Goal: Find specific page/section: Find specific page/section

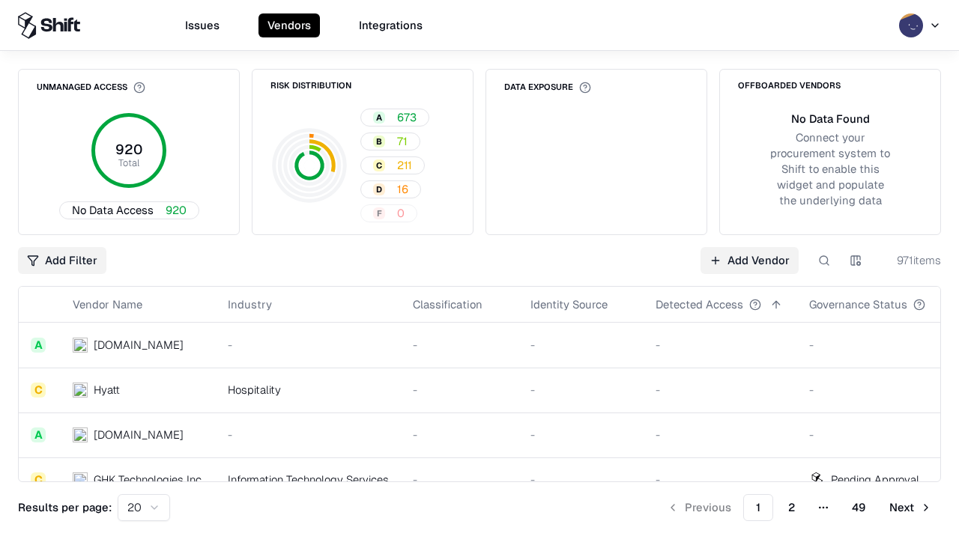
click at [479, 270] on div "Add Filter Add Vendor 971 items" at bounding box center [479, 260] width 923 height 27
click at [62, 261] on html "Issues Vendors Integrations Unmanaged Access 920 Total No Data Access 920 Risk …" at bounding box center [479, 269] width 959 height 539
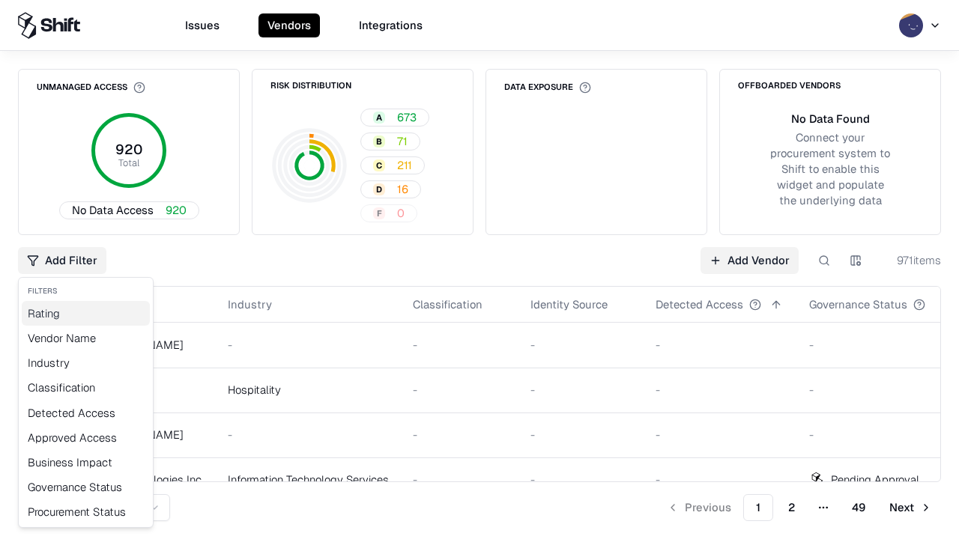
click at [85, 313] on div "Rating" at bounding box center [86, 313] width 128 height 25
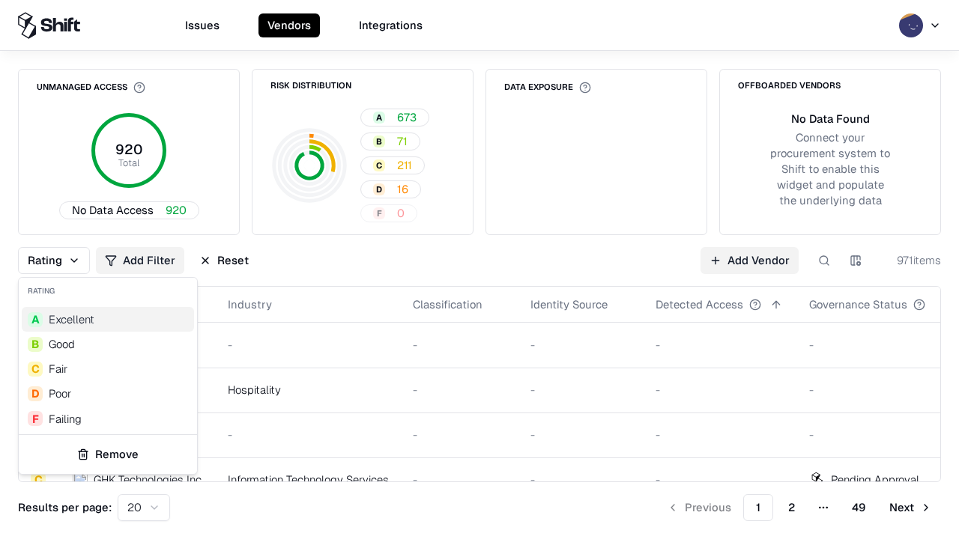
click at [479, 270] on html "Issues Vendors Integrations Unmanaged Access 920 Total No Data Access 920 Risk …" at bounding box center [479, 269] width 959 height 539
click at [479, 270] on div "Rating Add Filter Reset Add Vendor 971 items" at bounding box center [479, 260] width 923 height 27
click at [224, 261] on button "Reset" at bounding box center [223, 260] width 67 height 27
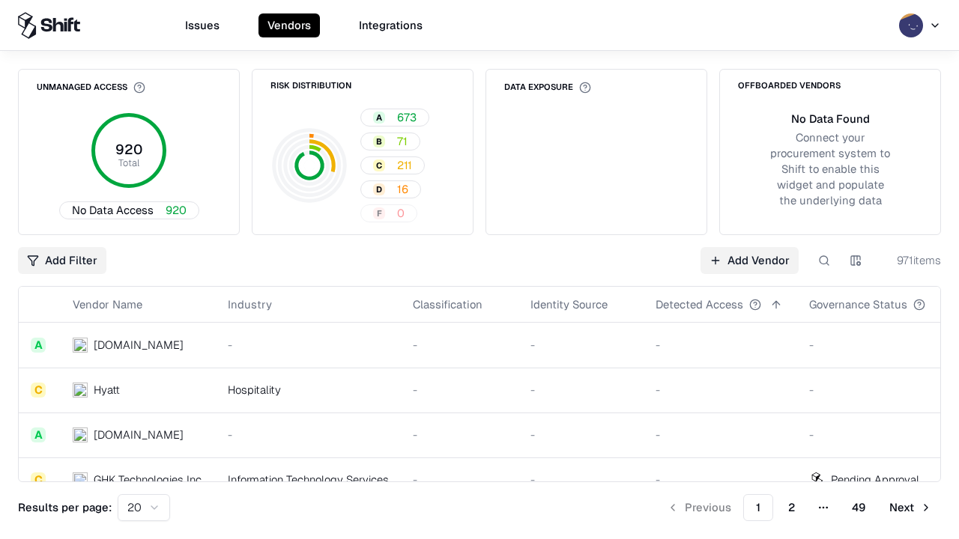
click at [479, 270] on div "Add Filter Add Vendor 971 items" at bounding box center [479, 260] width 923 height 27
click at [62, 261] on html "Issues Vendors Integrations Unmanaged Access 920 Total No Data Access 920 Risk …" at bounding box center [479, 269] width 959 height 539
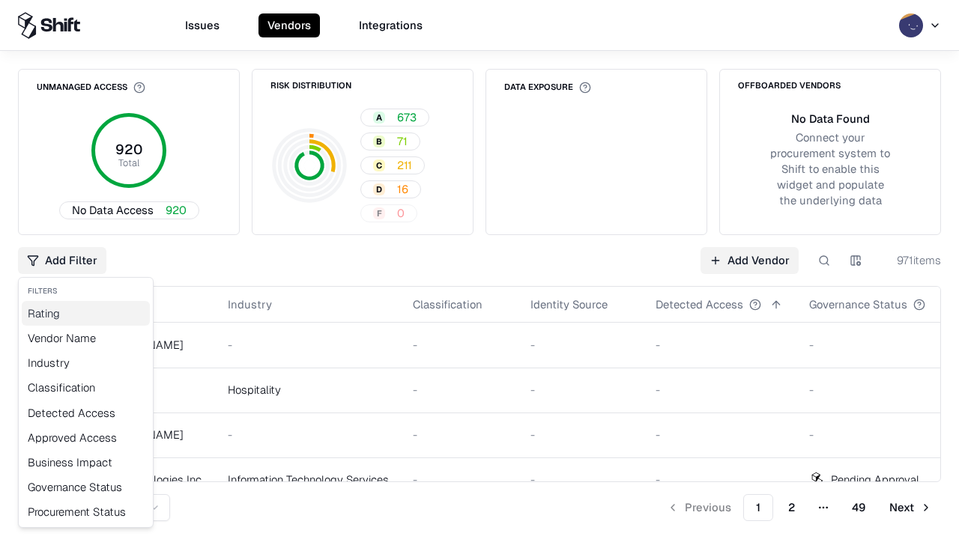
click at [85, 313] on div "Rating" at bounding box center [86, 313] width 128 height 25
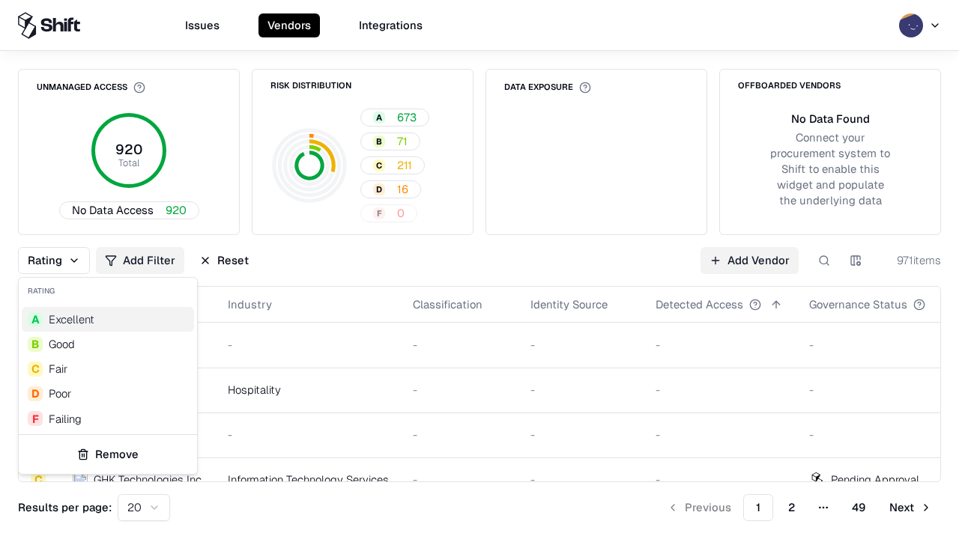
click at [108, 419] on div "F Failing" at bounding box center [108, 419] width 172 height 25
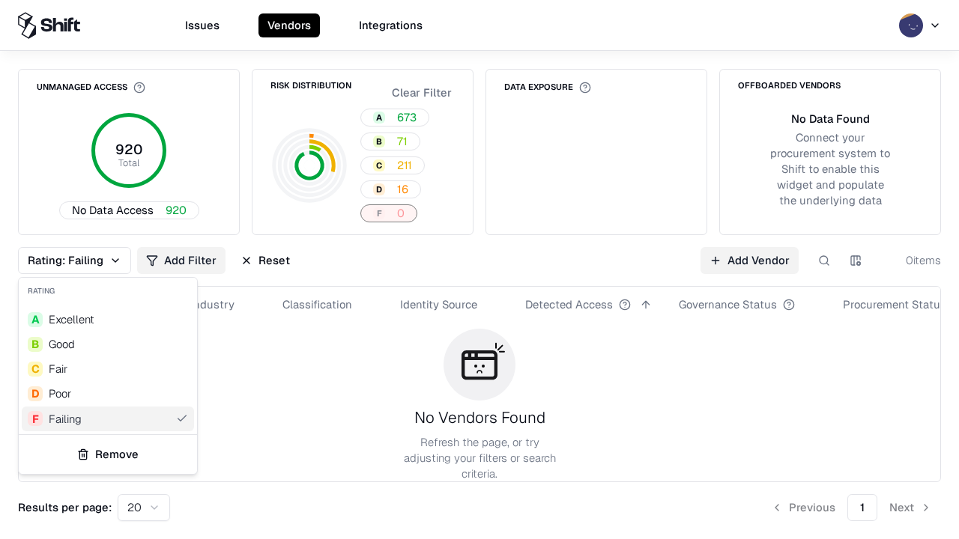
click at [479, 270] on html "Issues Vendors Integrations Unmanaged Access 920 Total No Data Access 920 Risk …" at bounding box center [479, 269] width 959 height 539
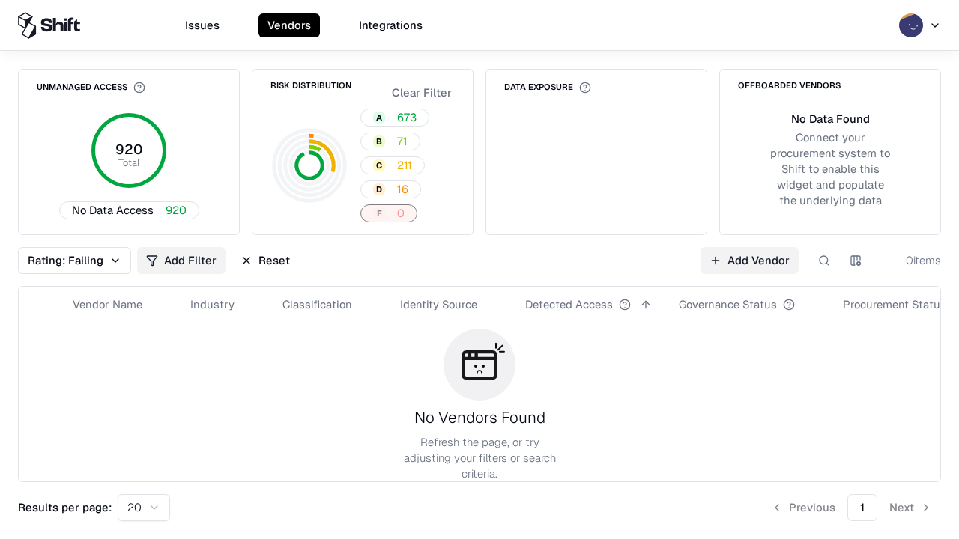
click at [479, 270] on div "Rating: Failing Add Filter Reset Add Vendor 0 items" at bounding box center [479, 260] width 923 height 27
click at [265, 261] on button "Reset" at bounding box center [264, 260] width 67 height 27
click at [479, 270] on div "Add Filter Add Vendor 0 items" at bounding box center [479, 260] width 923 height 27
click at [62, 261] on html "Issues Vendors Integrations Unmanaged Access 920 Total No Data Access 920 Risk …" at bounding box center [479, 269] width 959 height 539
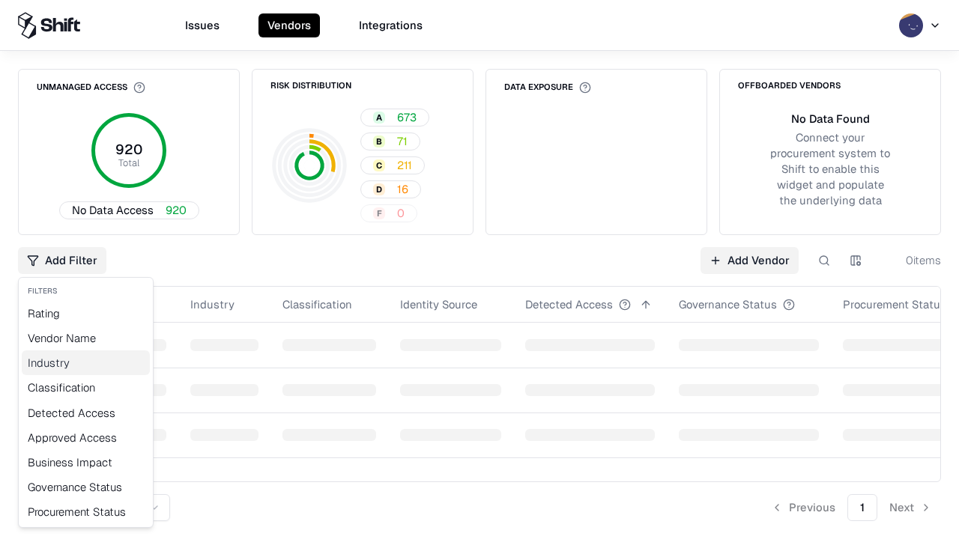
click at [85, 362] on div "Industry" at bounding box center [86, 362] width 128 height 25
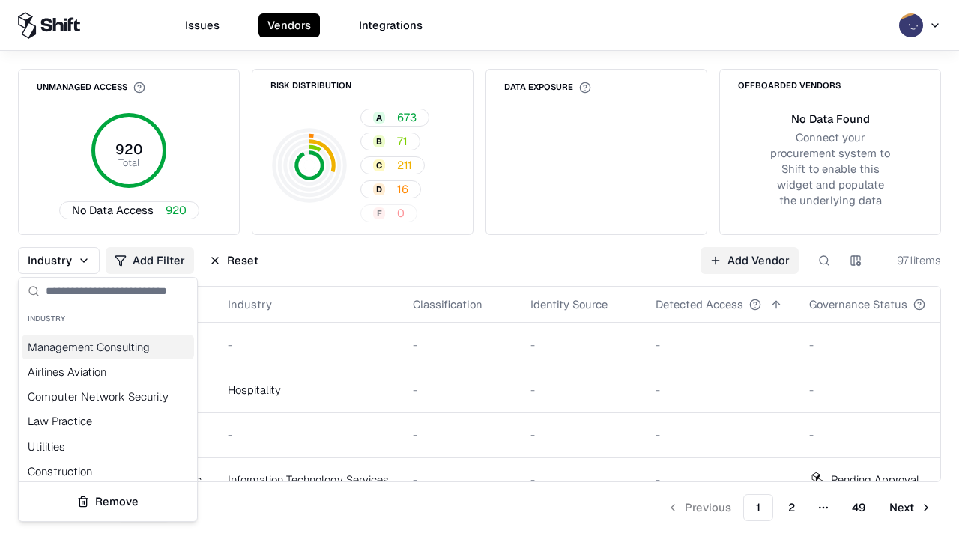
click at [479, 270] on html "Issues Vendors Integrations Unmanaged Access 920 Total No Data Access 920 Risk …" at bounding box center [479, 269] width 959 height 539
click at [479, 270] on div "Industry Add Filter Reset Add Vendor 971 items" at bounding box center [479, 260] width 923 height 27
click at [234, 261] on button "Reset" at bounding box center [233, 260] width 67 height 27
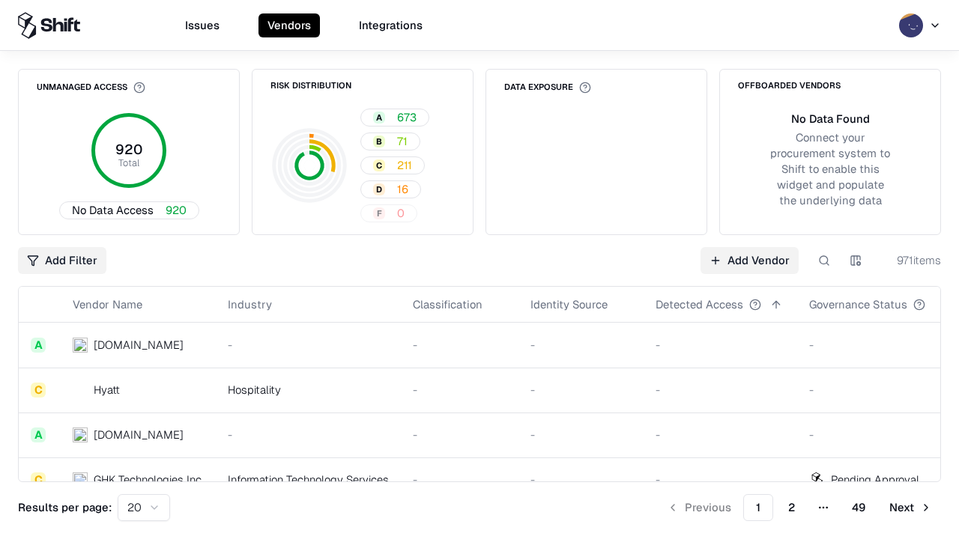
click at [479, 270] on div "Add Filter Add Vendor 971 items" at bounding box center [479, 260] width 923 height 27
click at [62, 261] on html "Issues Vendors Integrations Unmanaged Access 920 Total No Data Access 920 Risk …" at bounding box center [479, 269] width 959 height 539
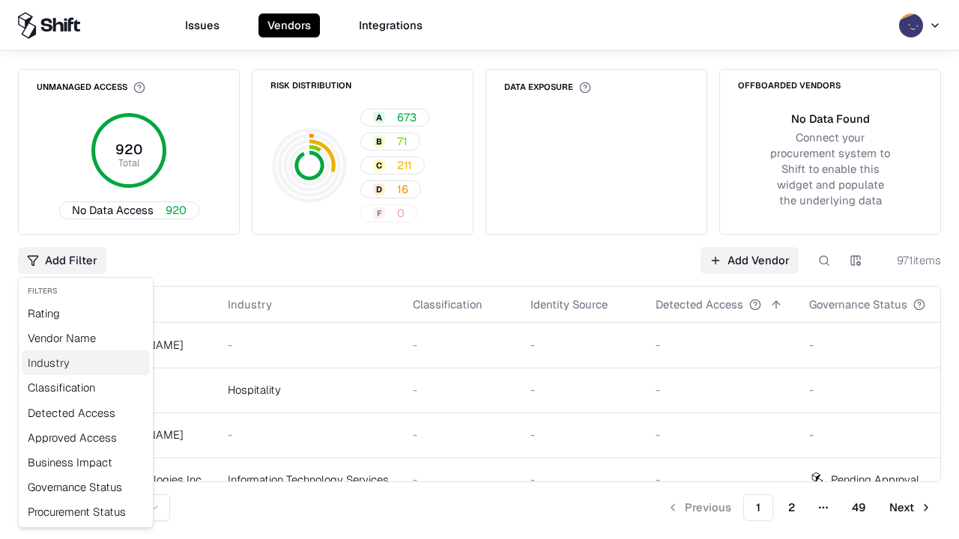
click at [85, 362] on div "Industry" at bounding box center [86, 362] width 128 height 25
